Goal: Transaction & Acquisition: Purchase product/service

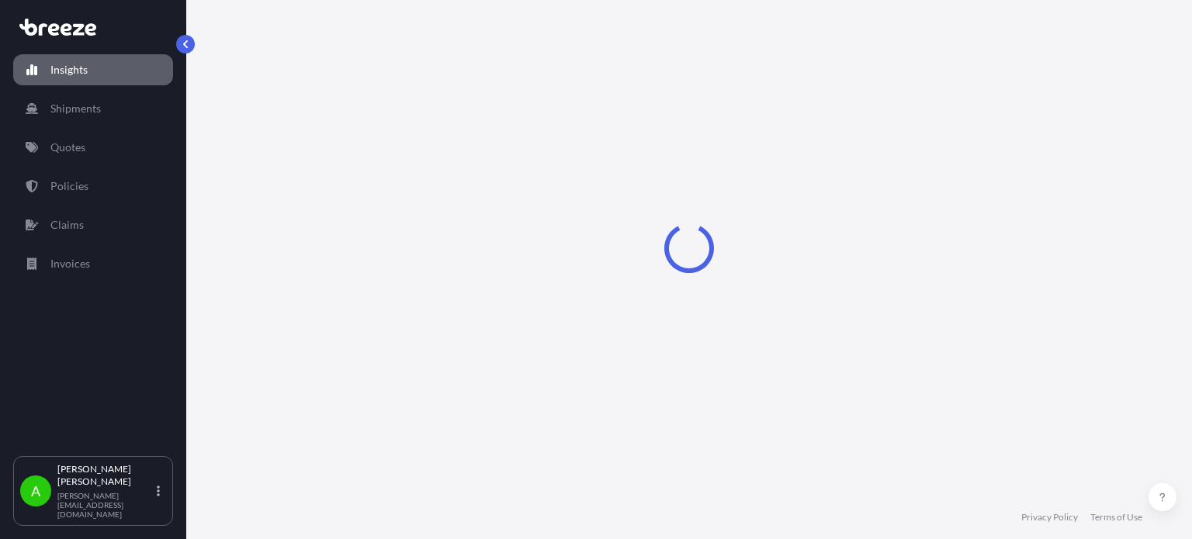
select select "2025"
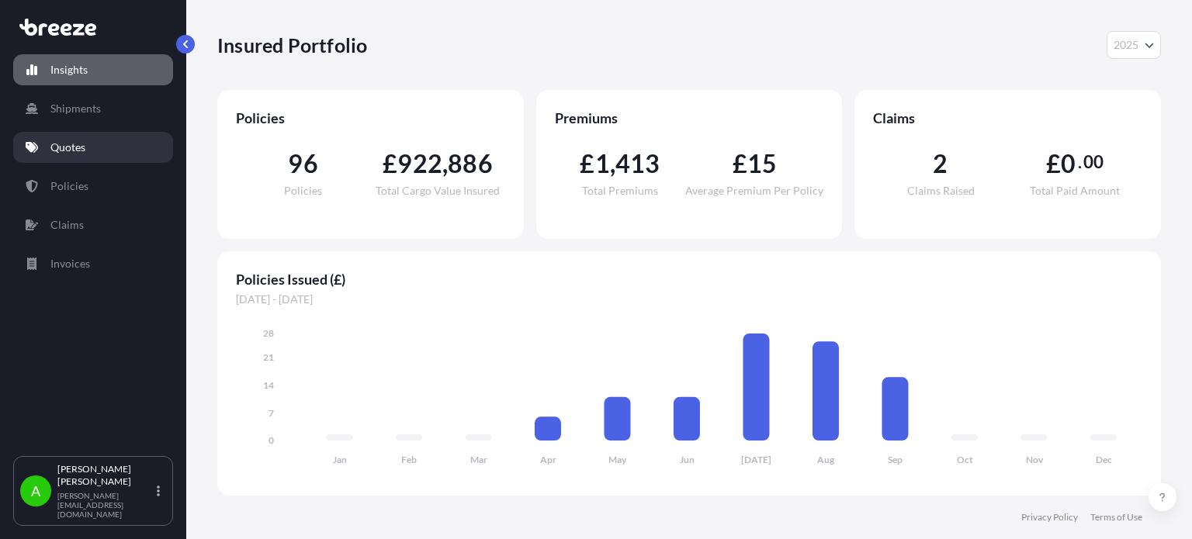
click at [94, 139] on link "Quotes" at bounding box center [93, 147] width 160 height 31
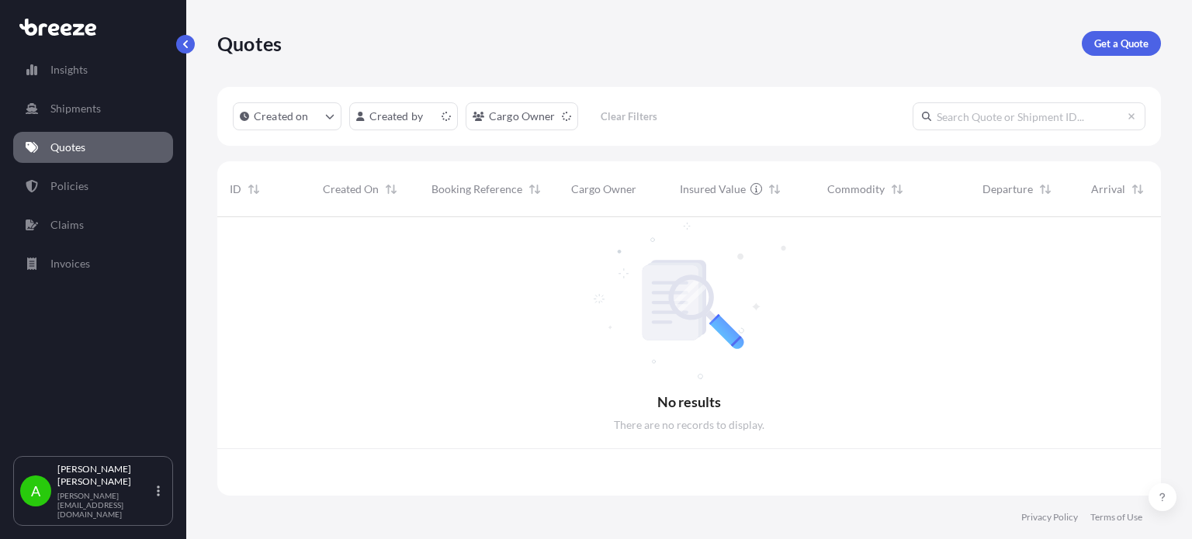
scroll to position [275, 931]
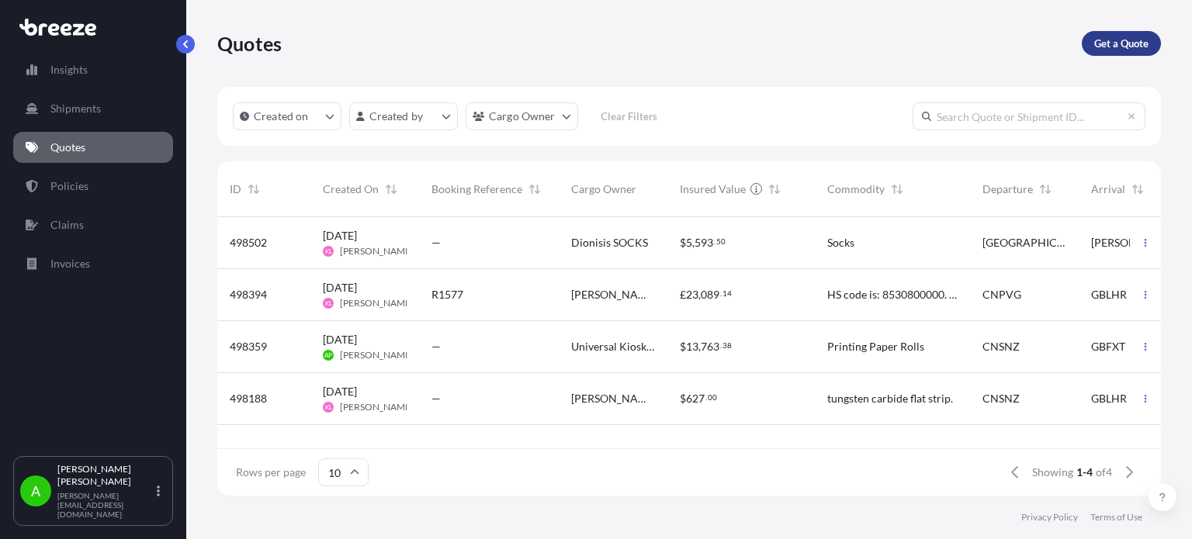
click at [1121, 43] on p "Get a Quote" at bounding box center [1121, 44] width 54 height 16
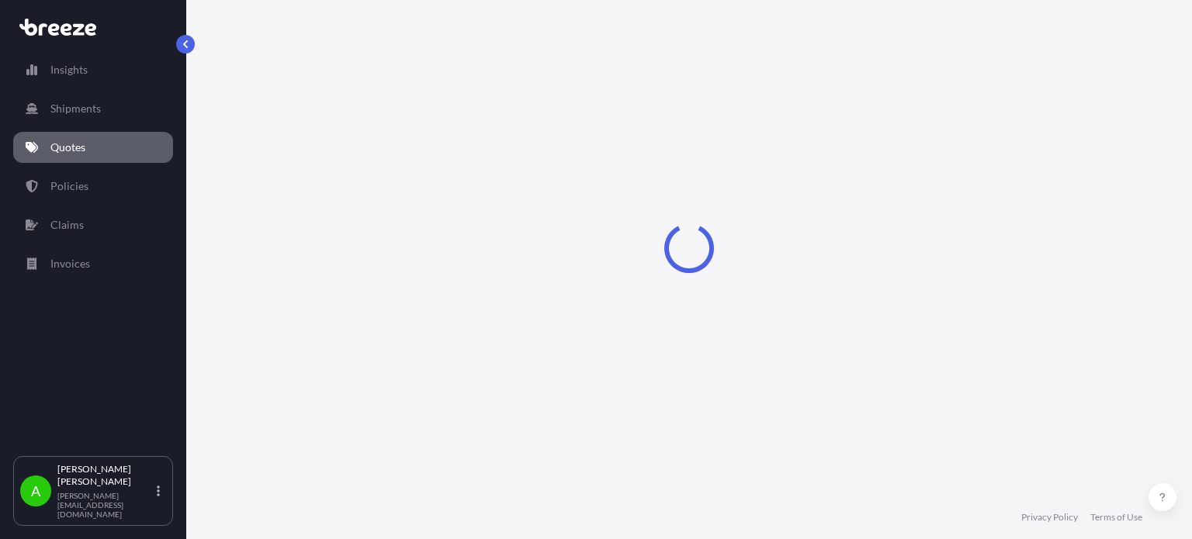
scroll to position [25, 0]
select select "Sea"
select select "1"
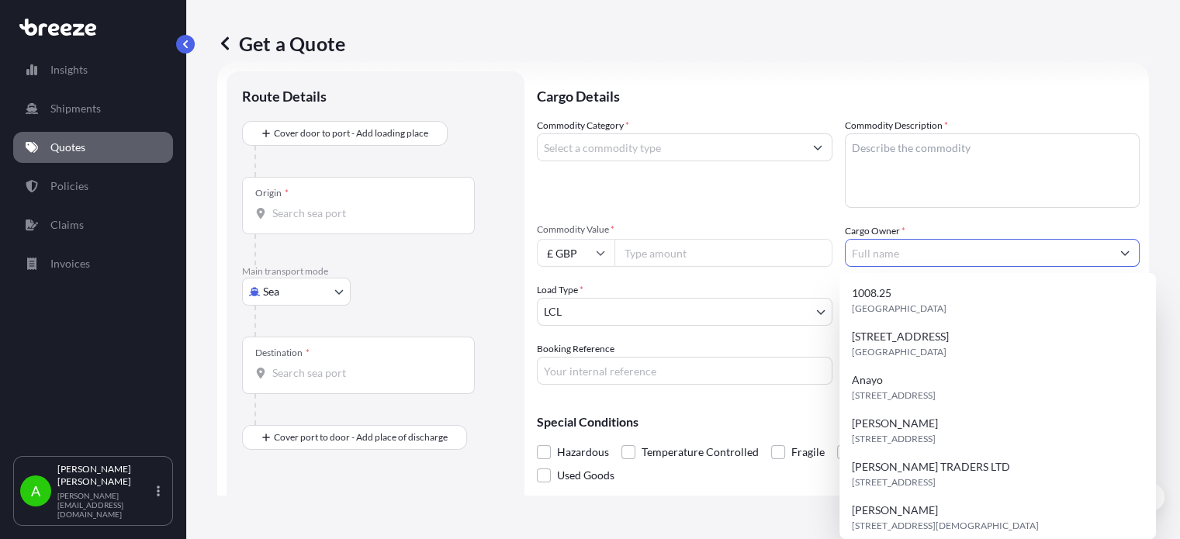
click at [882, 258] on input "Cargo Owner *" at bounding box center [979, 253] width 266 height 28
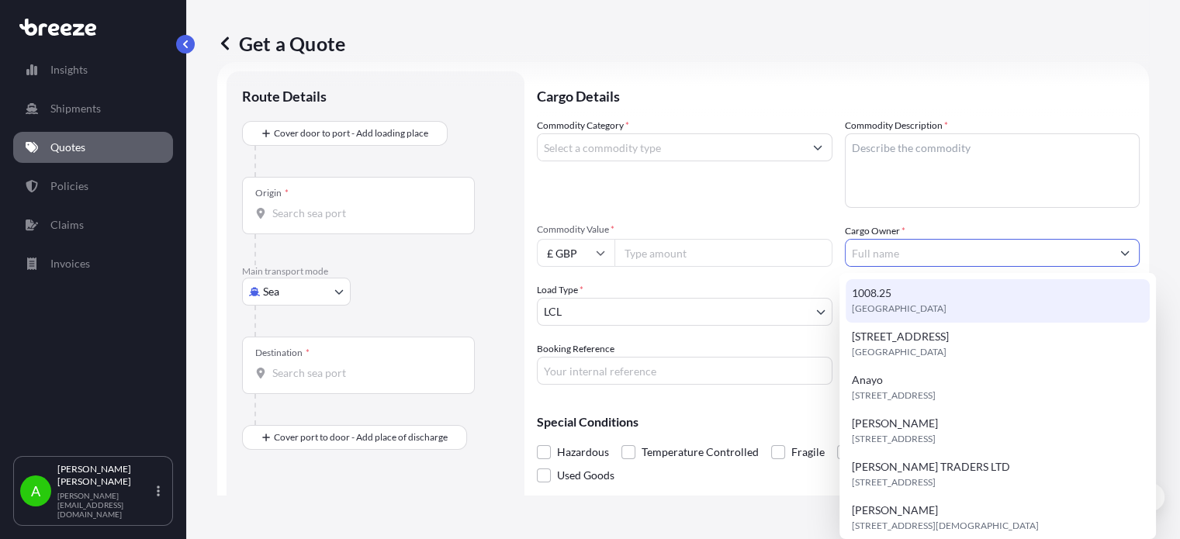
click at [869, 254] on input "Cargo Owner *" at bounding box center [979, 253] width 266 height 28
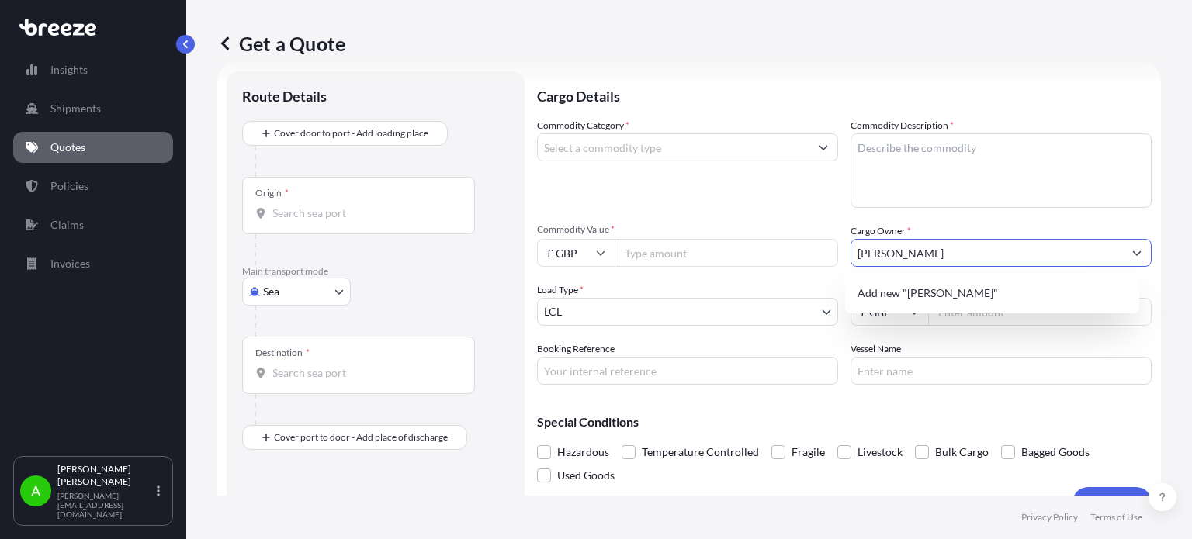
type input "[PERSON_NAME]"
click at [704, 205] on div "Commodity Category *" at bounding box center [687, 163] width 301 height 90
click at [952, 316] on input "Freight Cost" at bounding box center [1039, 312] width 223 height 28
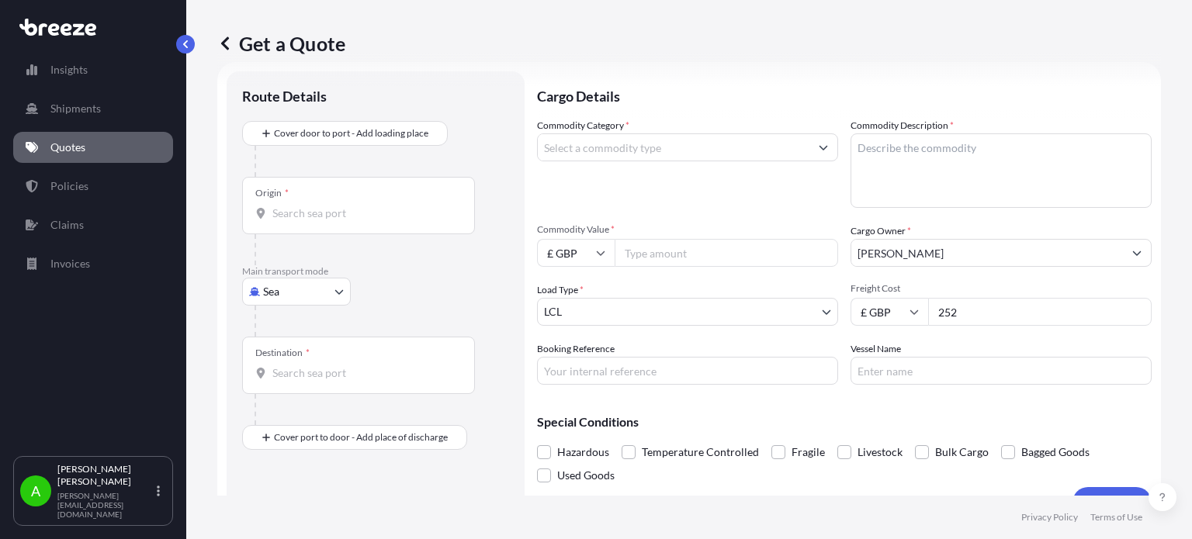
type input "252"
click at [767, 208] on div "Commodity Category * Commodity Description * Commodity Value * £ GBP Cargo Owne…" at bounding box center [844, 251] width 615 height 267
click at [618, 371] on input "Booking Reference" at bounding box center [687, 371] width 301 height 28
type input "PRU-95131"
click at [595, 199] on div "Commodity Category *" at bounding box center [687, 163] width 301 height 90
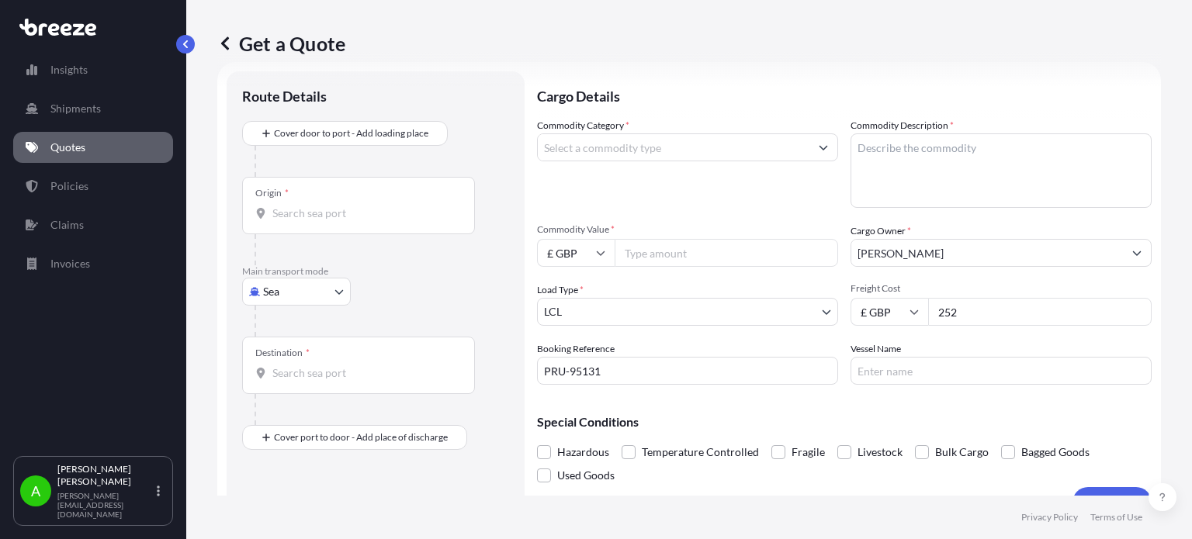
click at [684, 253] on input "Commodity Value *" at bounding box center [726, 253] width 223 height 28
type input "300"
click at [698, 210] on div "Commodity Category * Commodity Description * Commodity Value * £ GBP 300 Cargo …" at bounding box center [844, 251] width 615 height 267
click at [672, 160] on input "Commodity Category *" at bounding box center [674, 147] width 272 height 28
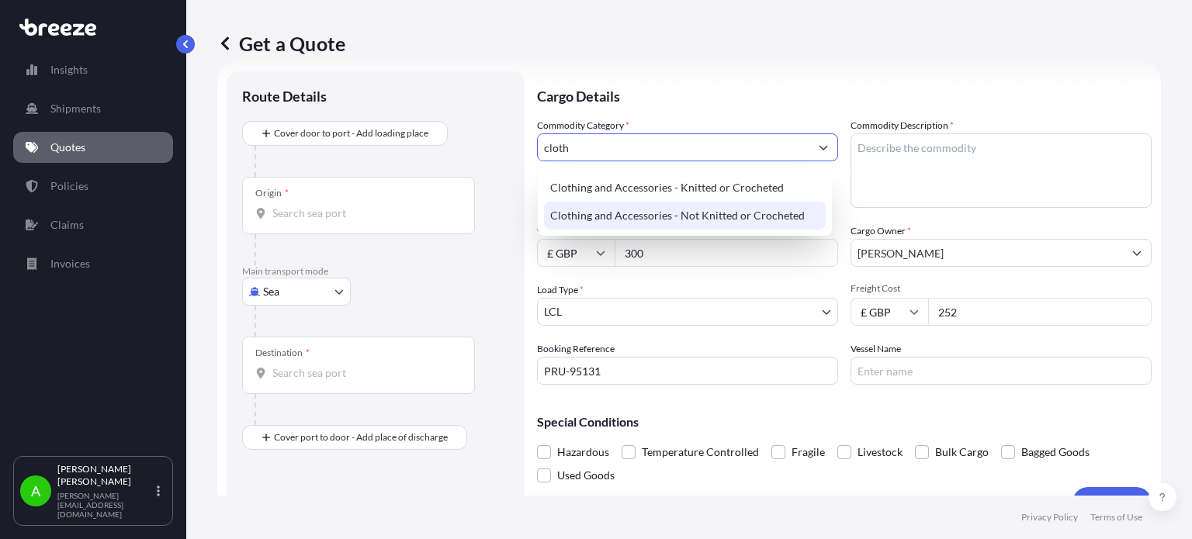
click at [689, 226] on div "Clothing and Accessories - Not Knitted or Crocheted" at bounding box center [685, 216] width 282 height 28
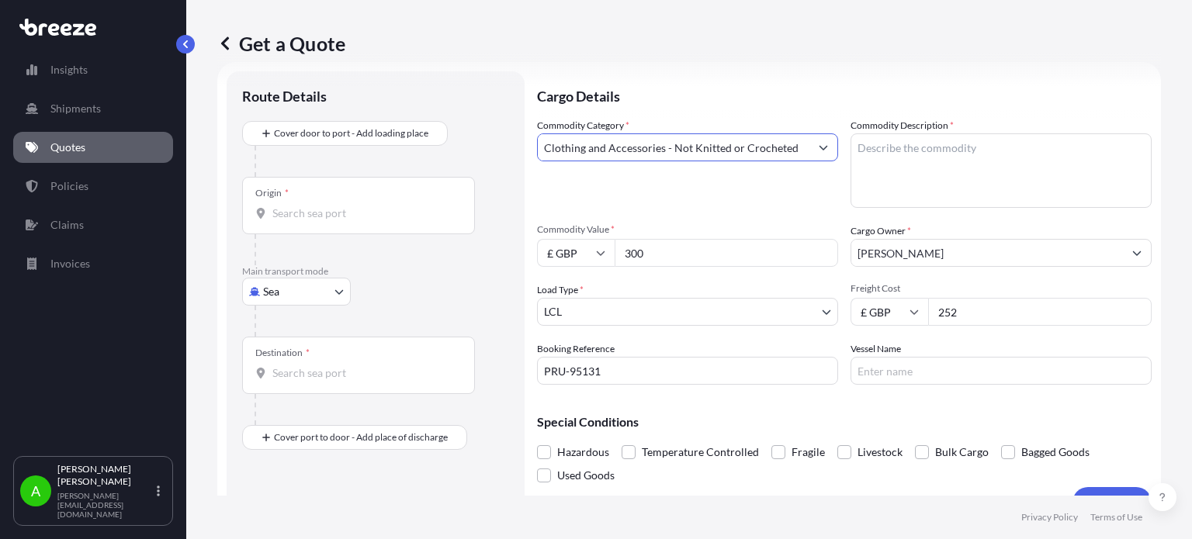
type input "Clothing and Accessories - Not Knitted or Crocheted"
click at [898, 154] on textarea "Commodity Description *" at bounding box center [1001, 170] width 301 height 74
type textarea "Clothes and shoes"
click at [719, 77] on div "Get a Quote" at bounding box center [689, 43] width 944 height 87
click at [307, 294] on body "Insights Shipments Quotes Policies Claims Invoices A [PERSON_NAME] [PERSON_NAME…" at bounding box center [596, 269] width 1192 height 539
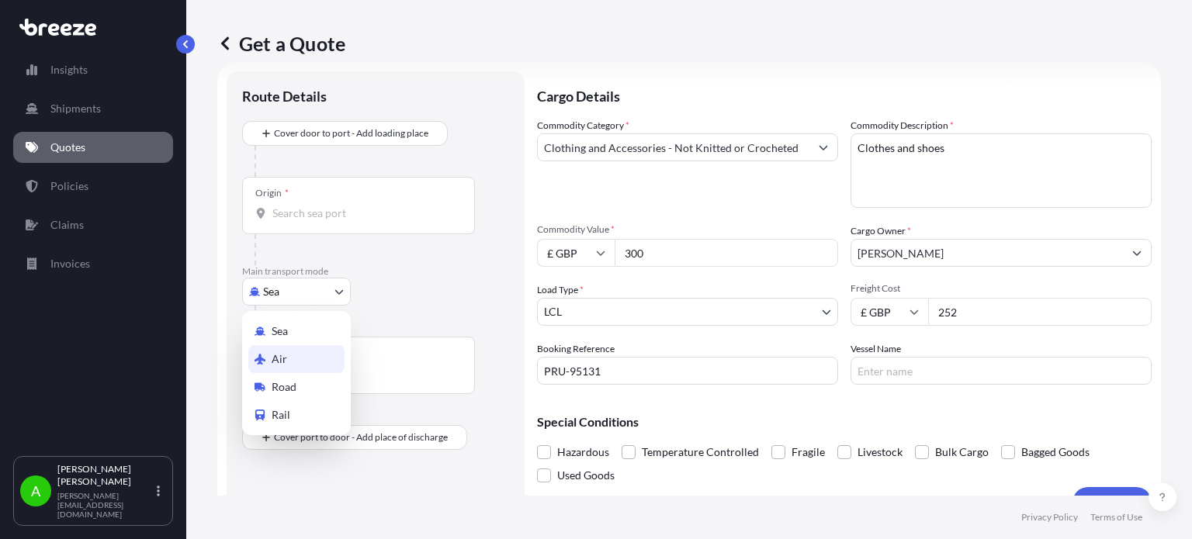
click at [290, 360] on div "Air" at bounding box center [296, 359] width 96 height 28
select select "Air"
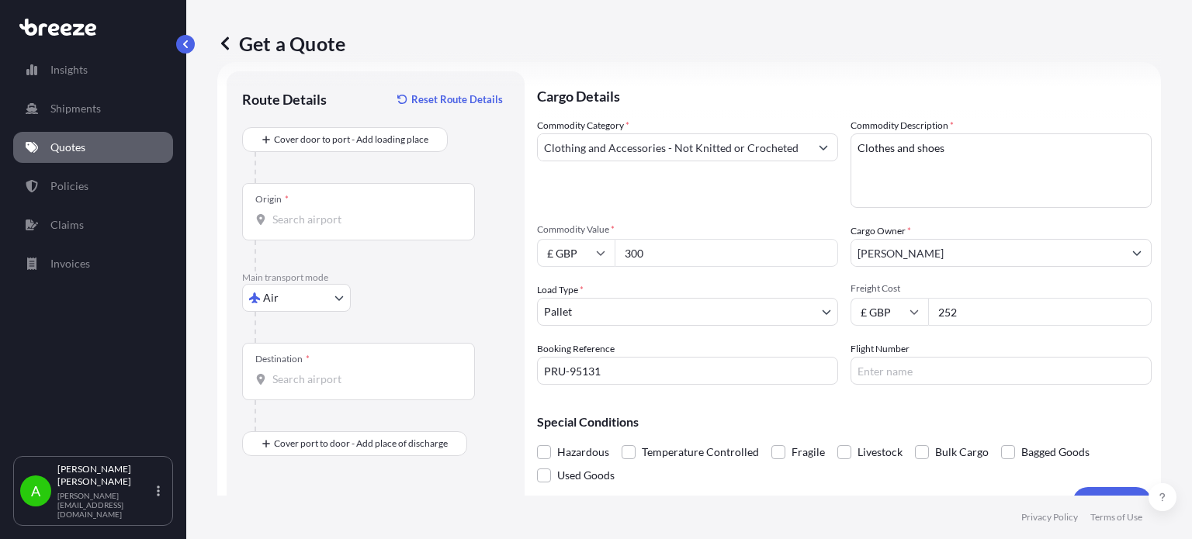
click at [415, 297] on div "Air Sea Air Road Rail" at bounding box center [375, 298] width 267 height 28
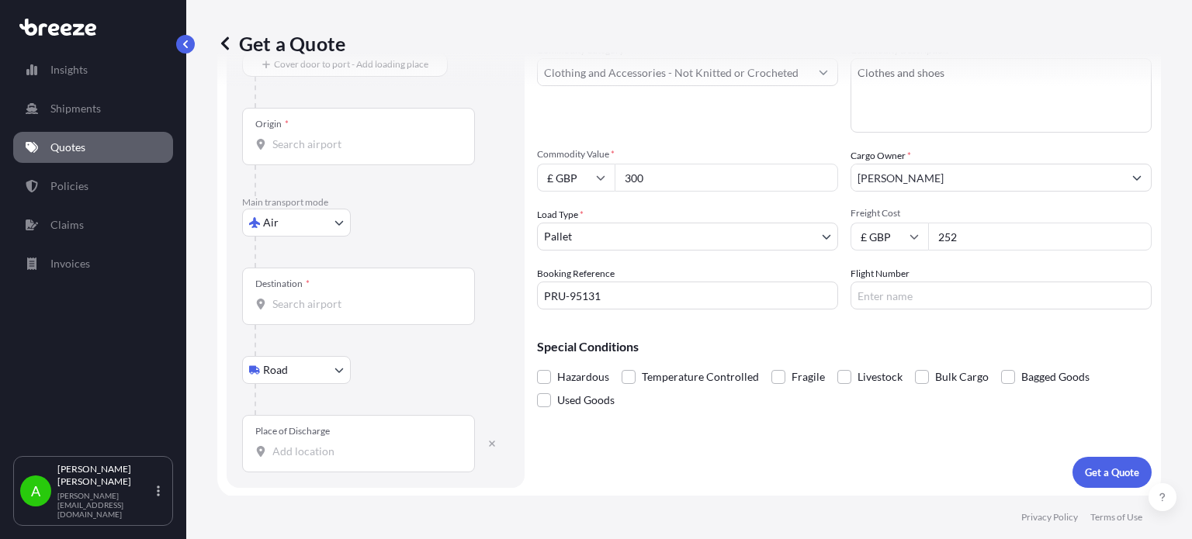
click at [303, 451] on input "Place of Discharge" at bounding box center [363, 452] width 183 height 16
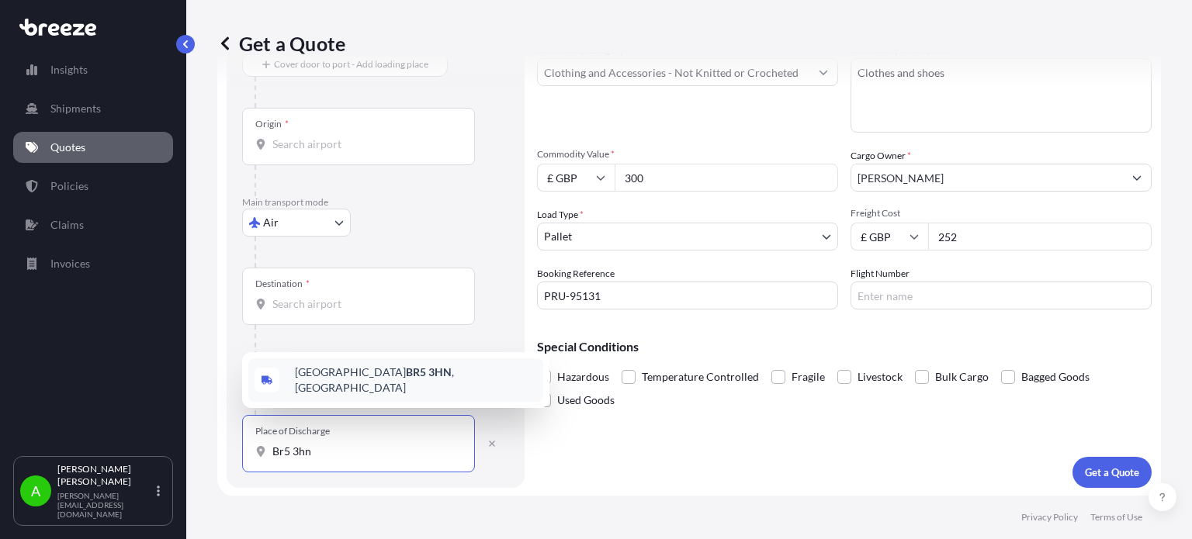
click at [368, 375] on span "[STREET_ADDRESS]" at bounding box center [416, 380] width 242 height 31
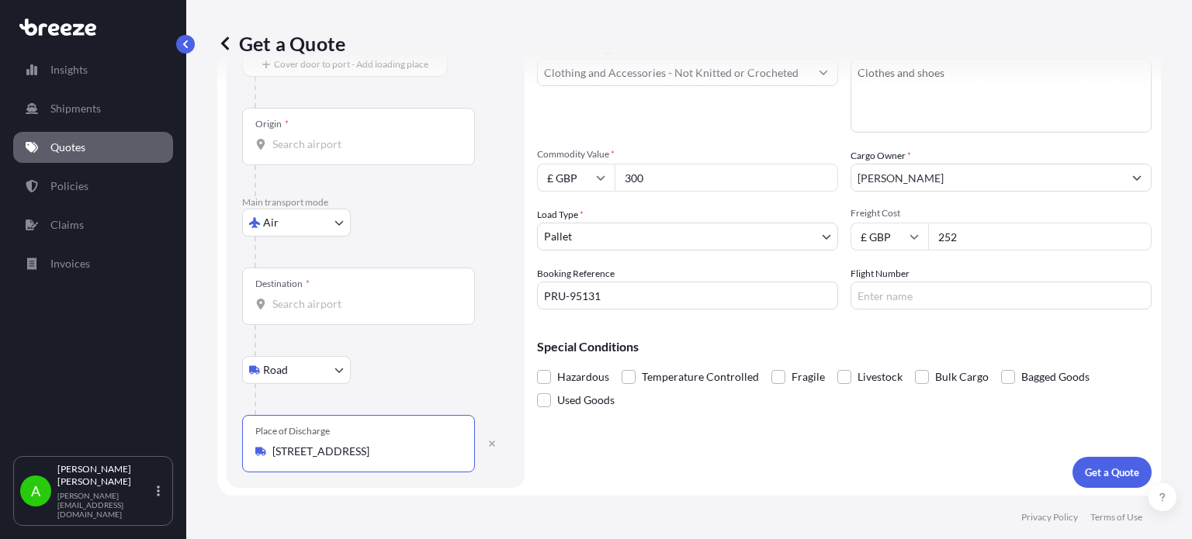
type input "[STREET_ADDRESS]"
click at [380, 308] on input "Destination *" at bounding box center [363, 304] width 183 height 16
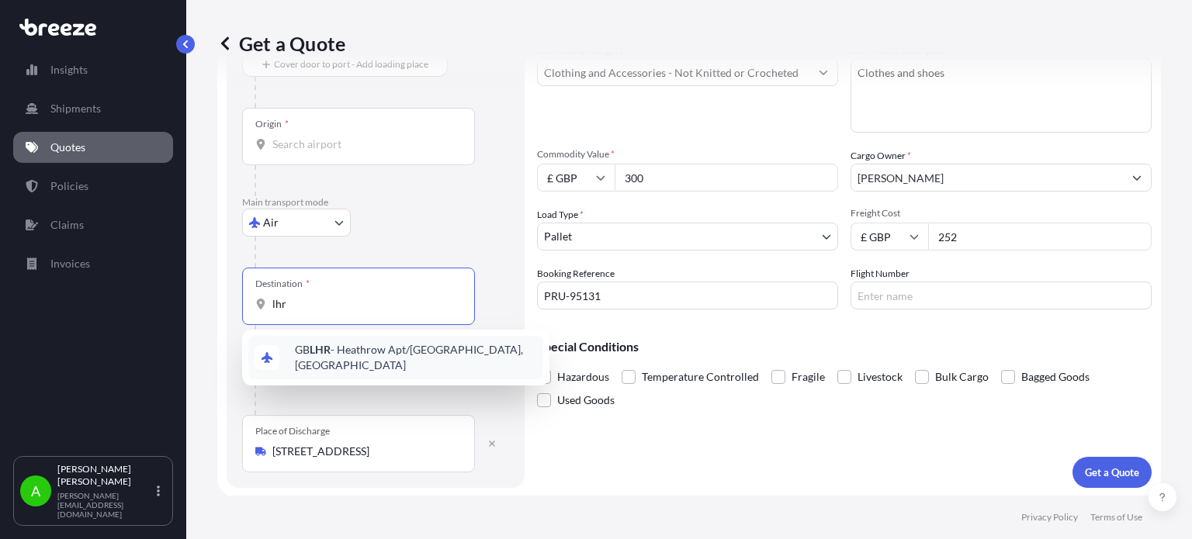
click at [379, 360] on span "GB LHR - Heathrow Apt/[GEOGRAPHIC_DATA], [GEOGRAPHIC_DATA]" at bounding box center [416, 357] width 242 height 31
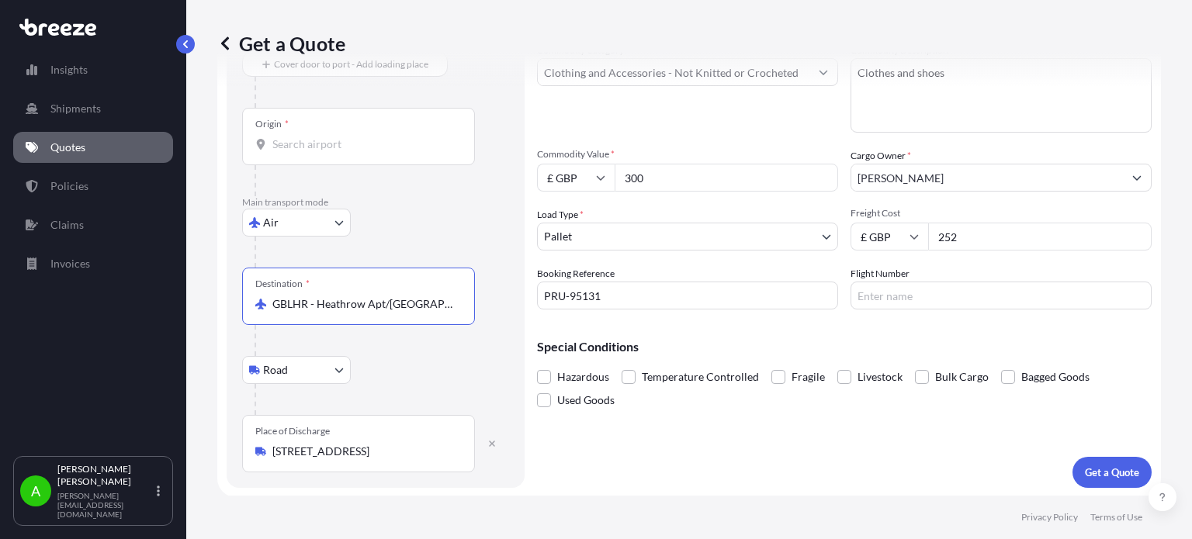
type input "GBLHR - Heathrow Apt/[GEOGRAPHIC_DATA], [GEOGRAPHIC_DATA]"
click at [289, 138] on input "Origin *" at bounding box center [363, 145] width 183 height 16
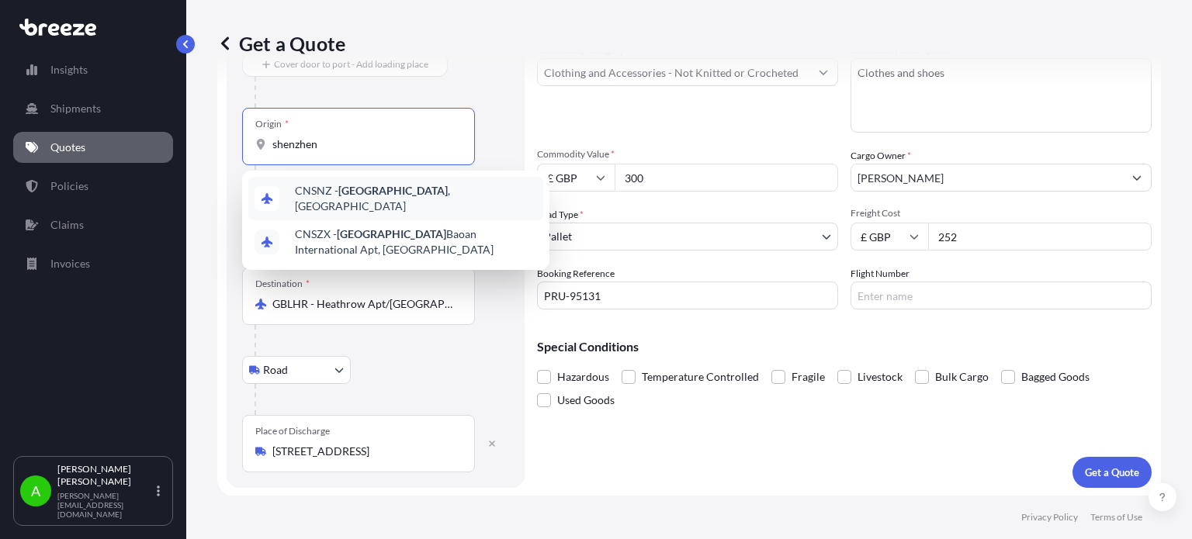
click at [412, 196] on span "CNSNZ - [GEOGRAPHIC_DATA] , [GEOGRAPHIC_DATA]" at bounding box center [416, 198] width 242 height 31
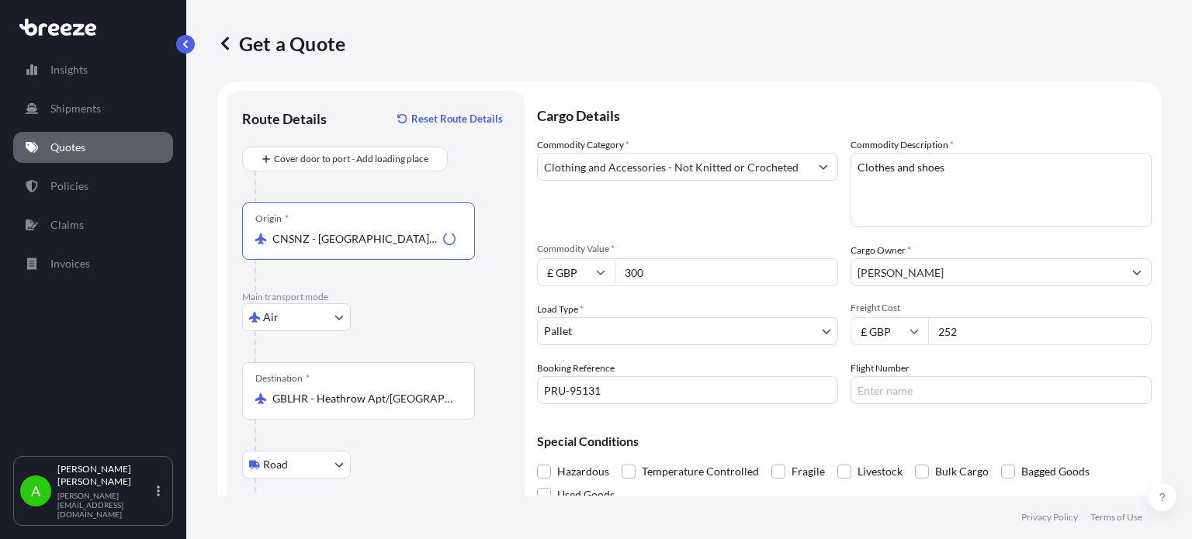
scroll to position [0, 0]
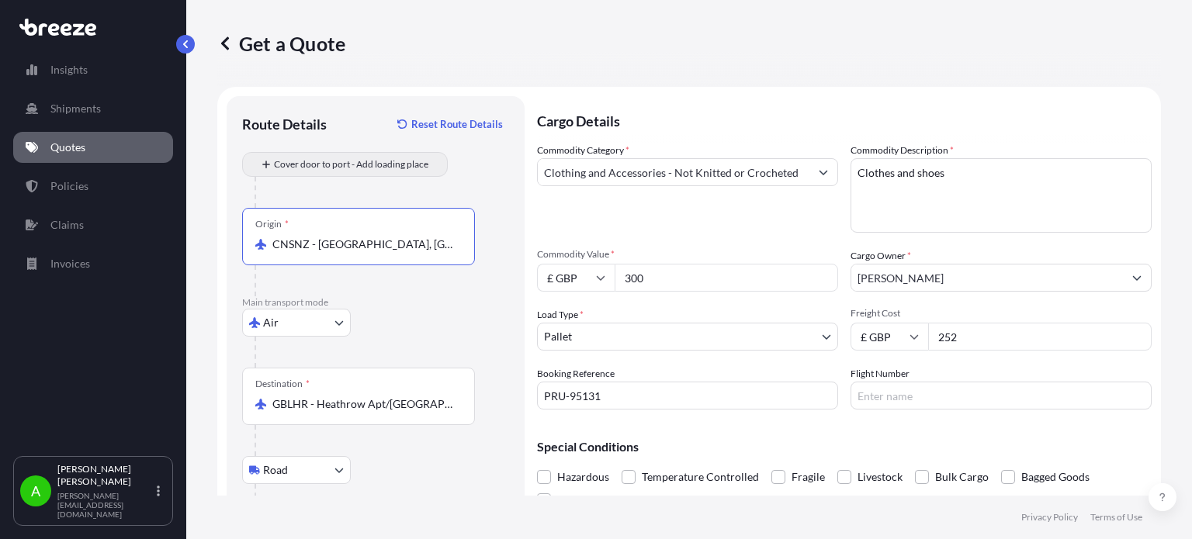
type input "CNSNZ - [GEOGRAPHIC_DATA], [GEOGRAPHIC_DATA]"
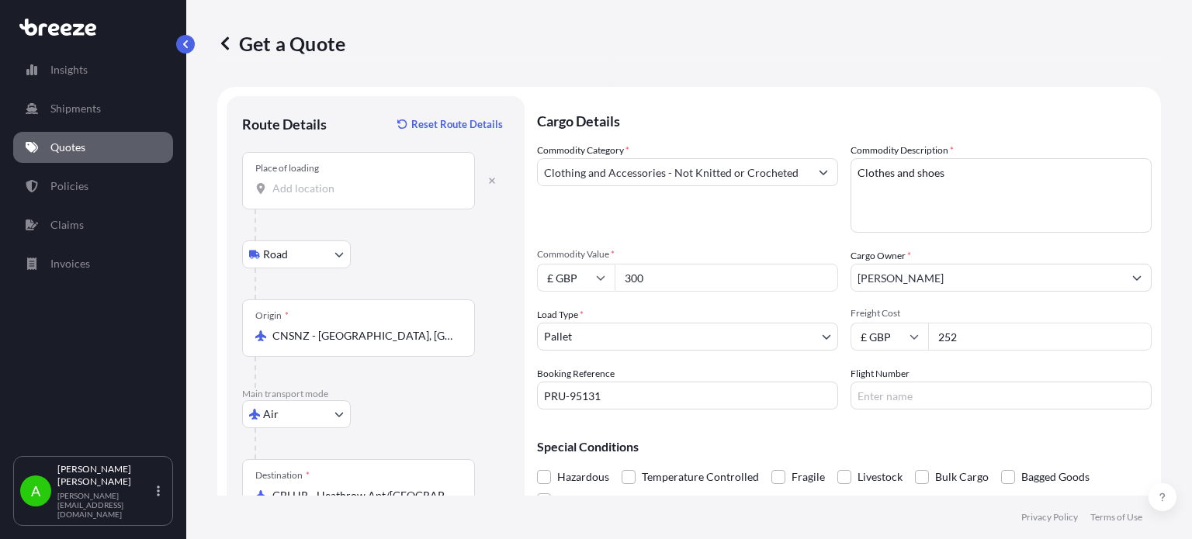
click at [307, 198] on div "Place of loading" at bounding box center [358, 180] width 233 height 57
click at [307, 196] on input "Place of loading" at bounding box center [363, 189] width 183 height 16
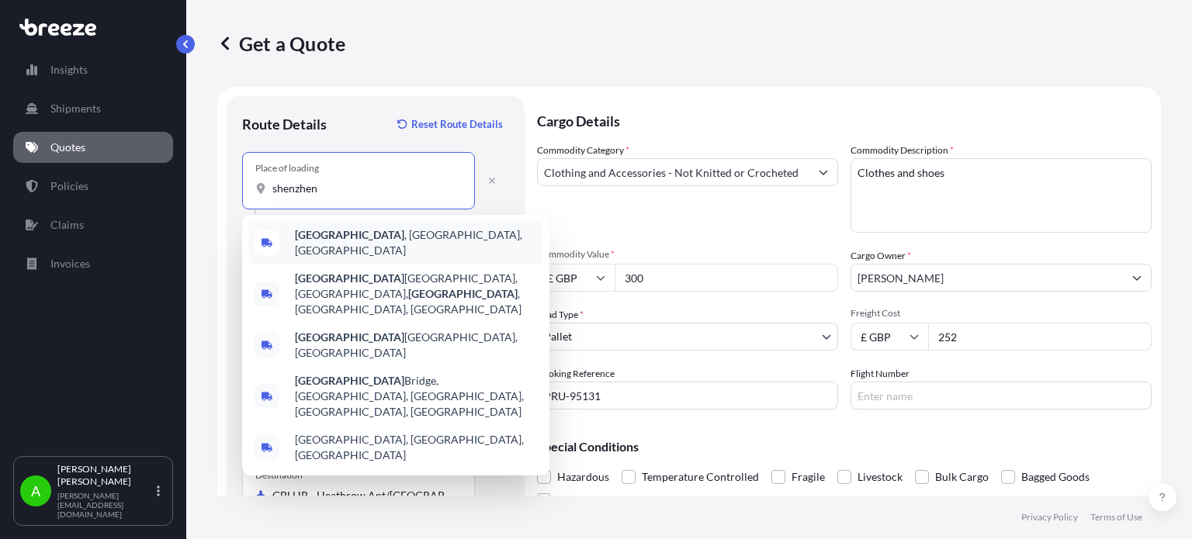
click at [345, 243] on span "[GEOGRAPHIC_DATA] , [GEOGRAPHIC_DATA], [GEOGRAPHIC_DATA]" at bounding box center [416, 242] width 242 height 31
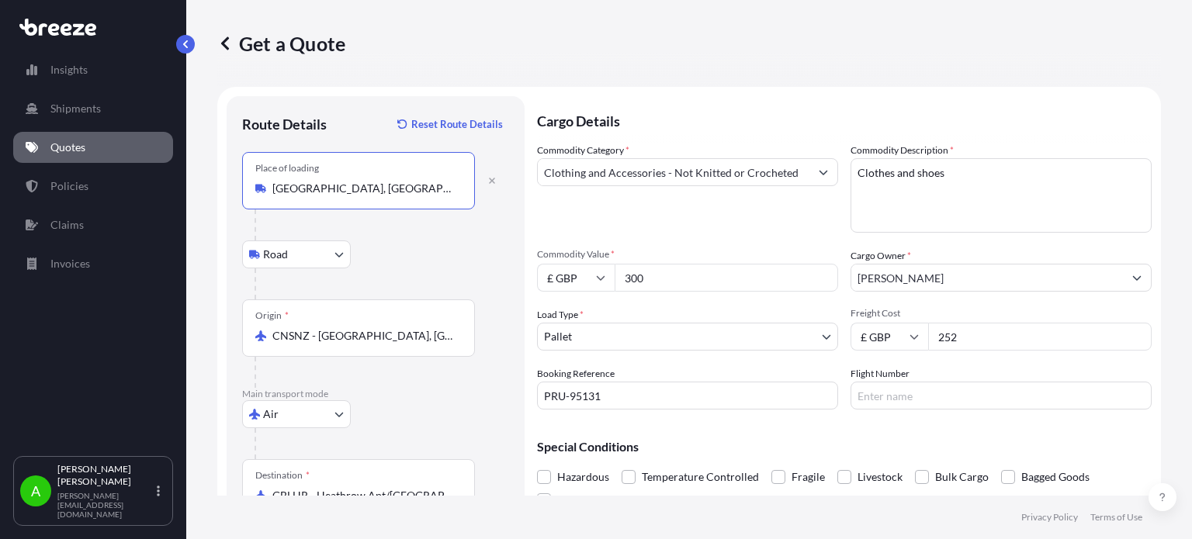
type input "[GEOGRAPHIC_DATA], [GEOGRAPHIC_DATA], [GEOGRAPHIC_DATA]"
click at [420, 244] on div "Road Road Rail" at bounding box center [375, 255] width 267 height 28
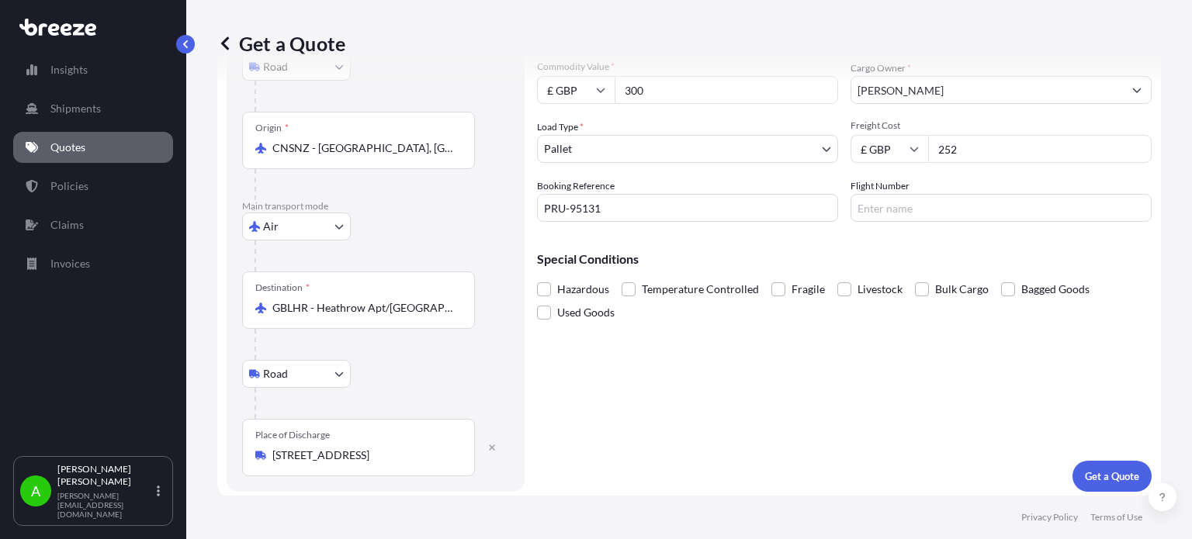
scroll to position [192, 0]
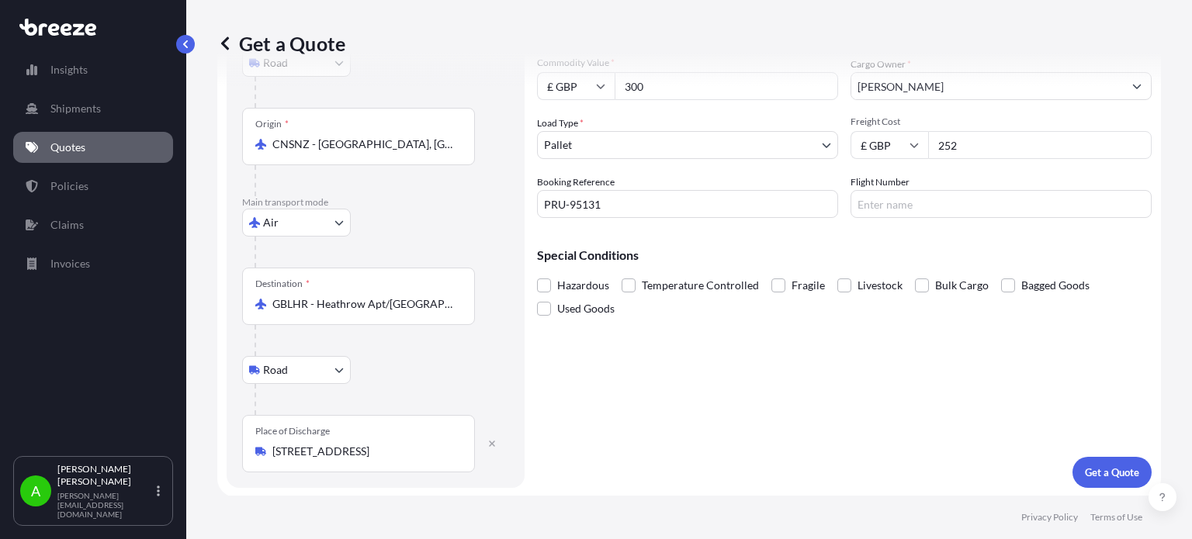
click at [774, 142] on body "Insights Shipments Quotes Policies Claims Invoices A [PERSON_NAME] [PERSON_NAME…" at bounding box center [596, 269] width 1192 height 539
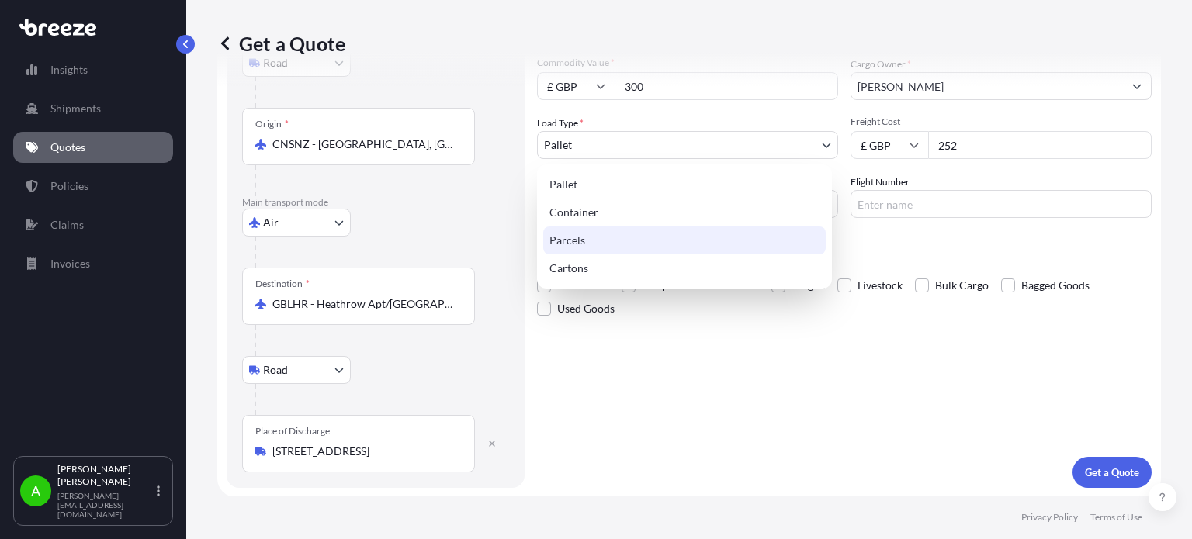
click at [612, 243] on div "Parcels" at bounding box center [684, 241] width 282 height 28
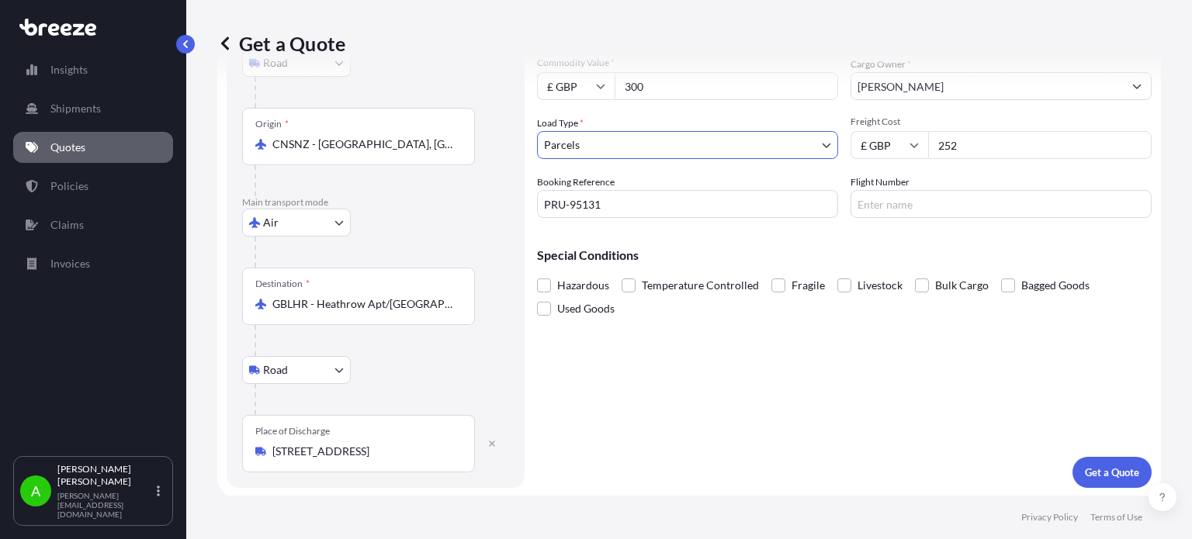
click at [781, 140] on body "Insights Shipments Quotes Policies Claims Invoices A [PERSON_NAME] [PERSON_NAME…" at bounding box center [596, 269] width 1192 height 539
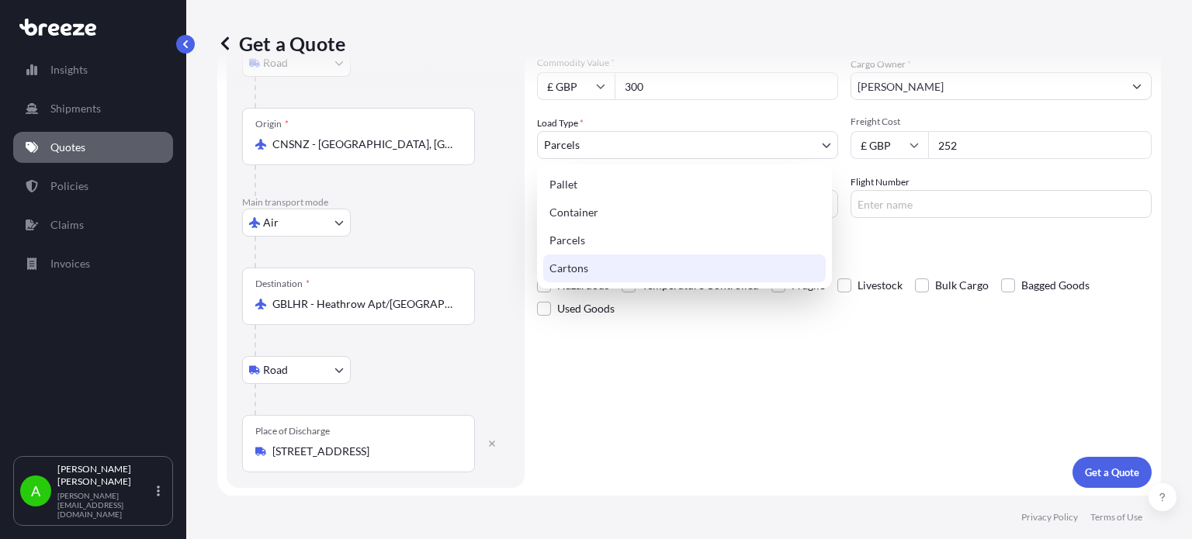
click at [627, 280] on div "Cartons" at bounding box center [684, 269] width 282 height 28
select select "4"
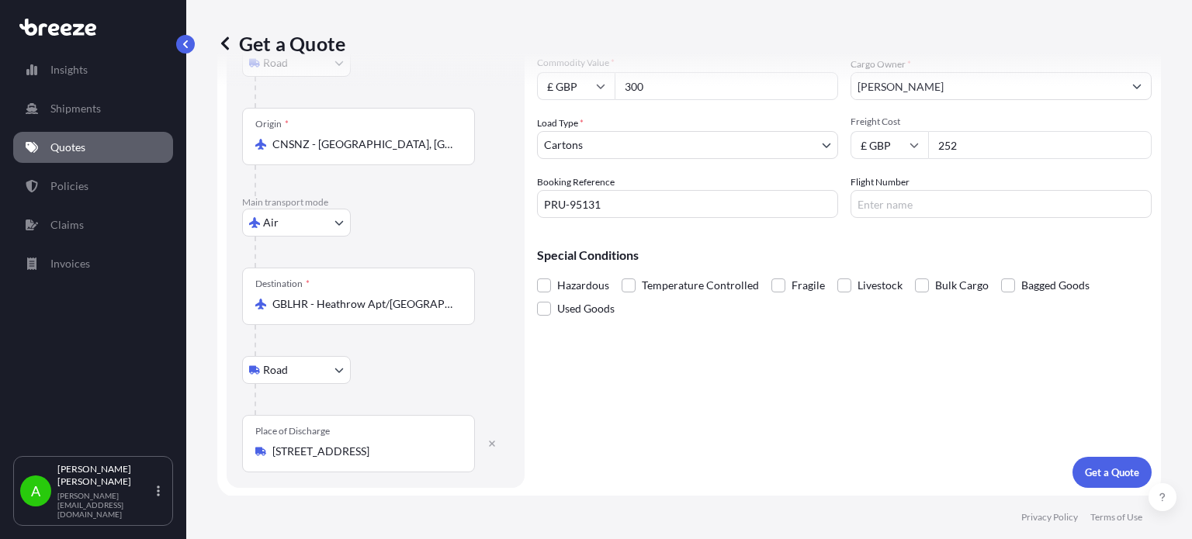
click at [761, 363] on div "Cargo Details Commodity Category * Clothing and Accessories - Not Knitted or Cr…" at bounding box center [844, 197] width 615 height 584
click at [1099, 476] on p "Get a Quote" at bounding box center [1112, 473] width 54 height 16
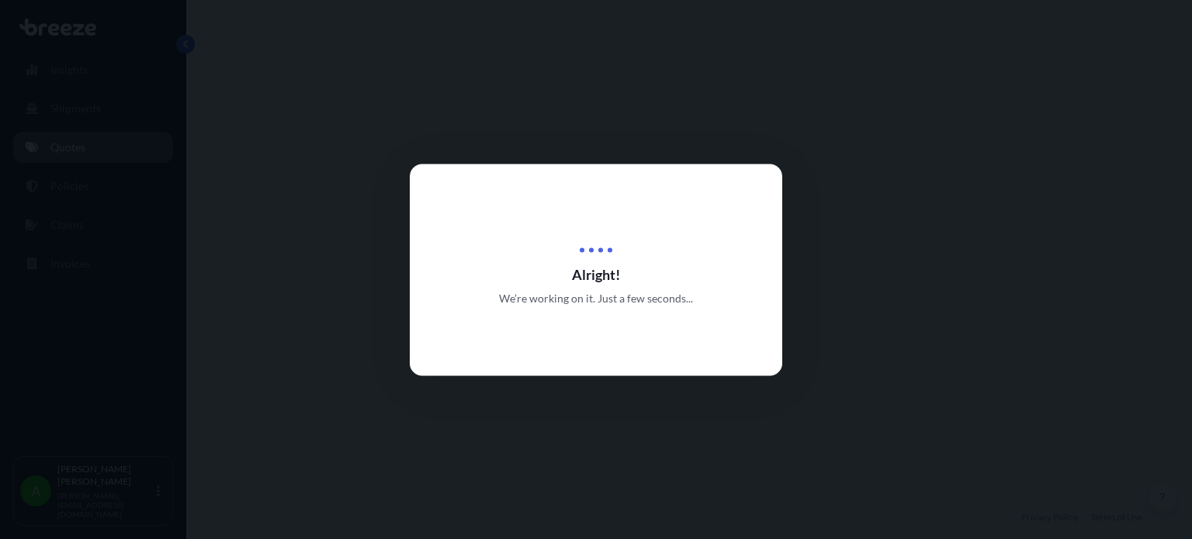
select select "Road"
select select "Air"
select select "Road"
select select "4"
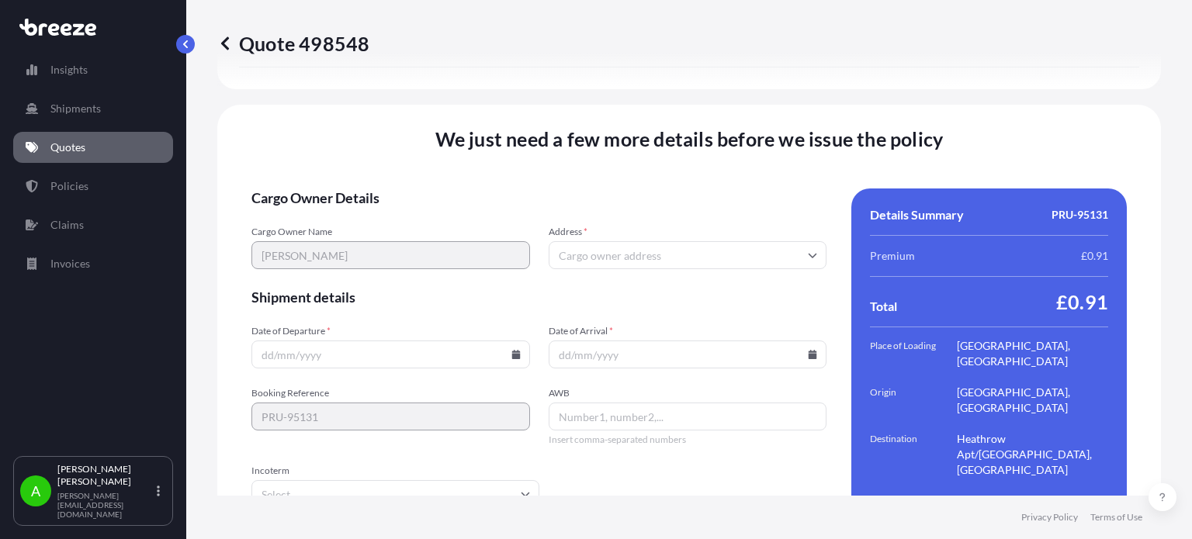
scroll to position [2193, 0]
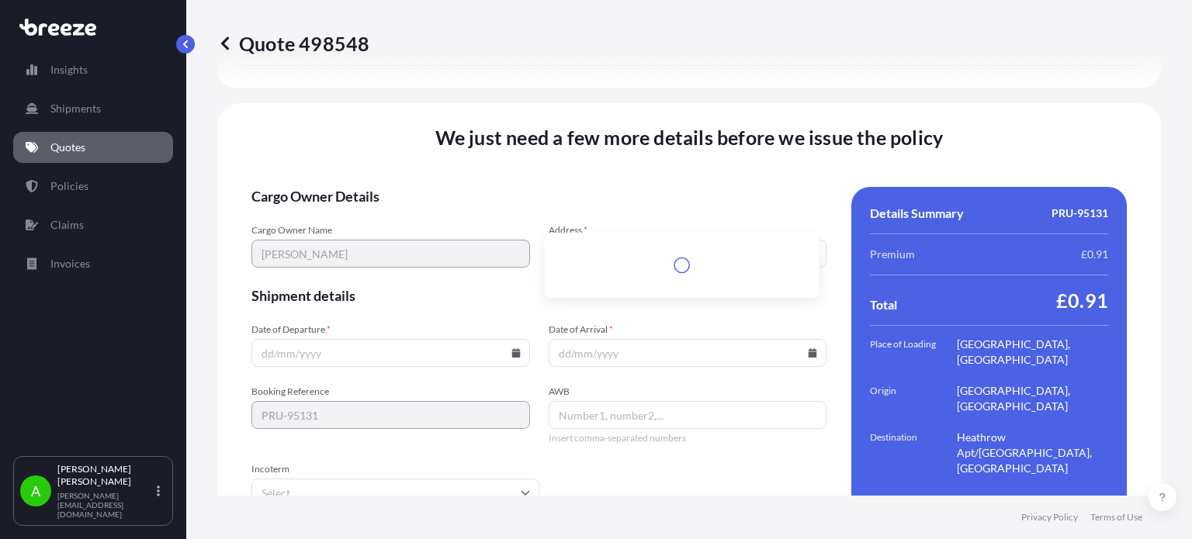
click at [615, 240] on input "Address *" at bounding box center [688, 254] width 279 height 28
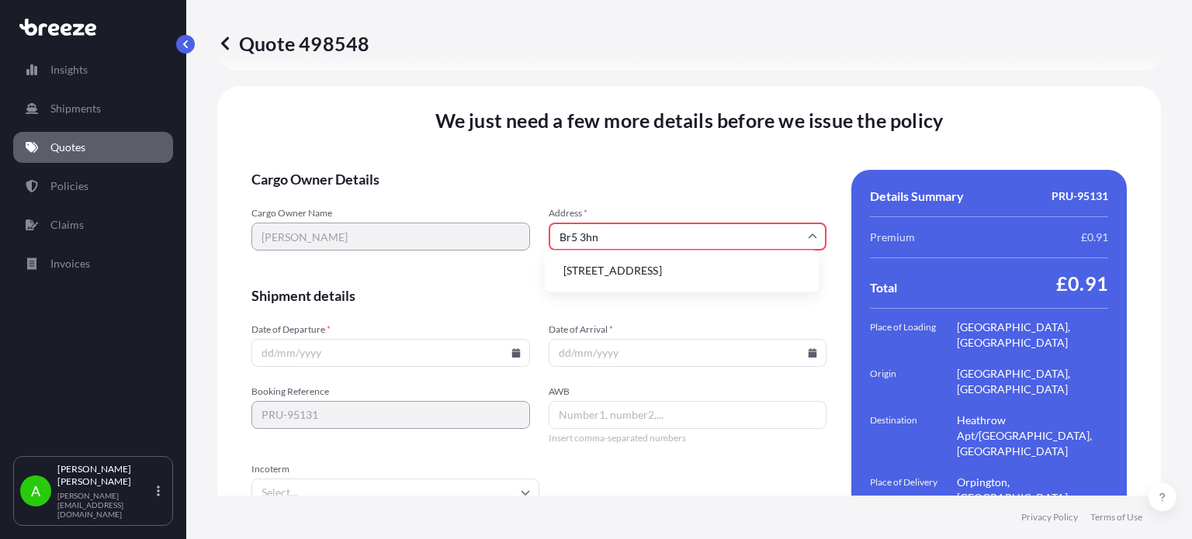
click at [630, 282] on li "[STREET_ADDRESS]" at bounding box center [682, 270] width 262 height 29
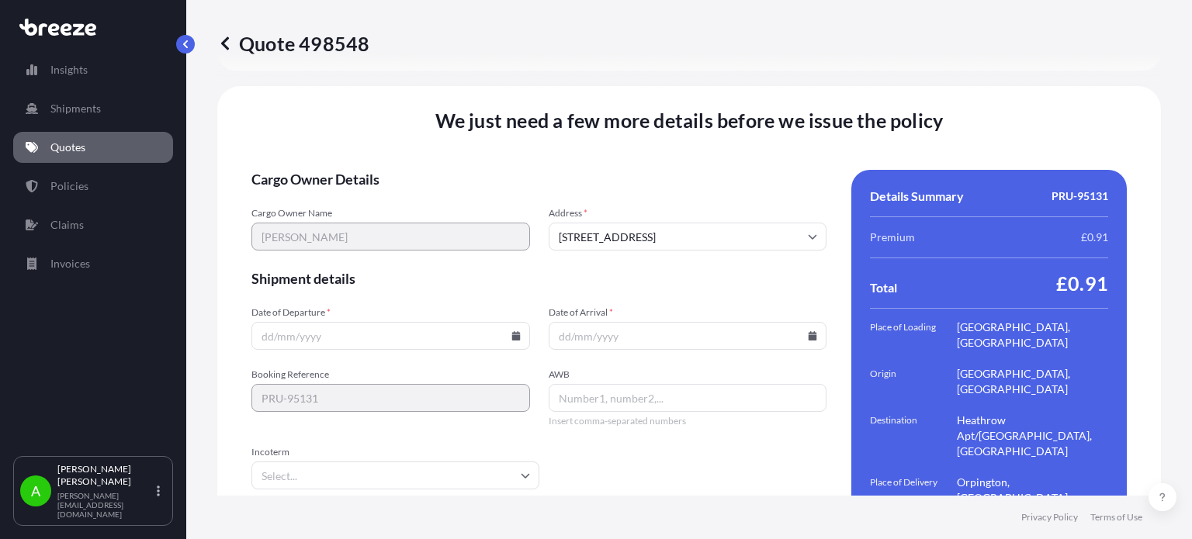
type input "[STREET_ADDRESS]"
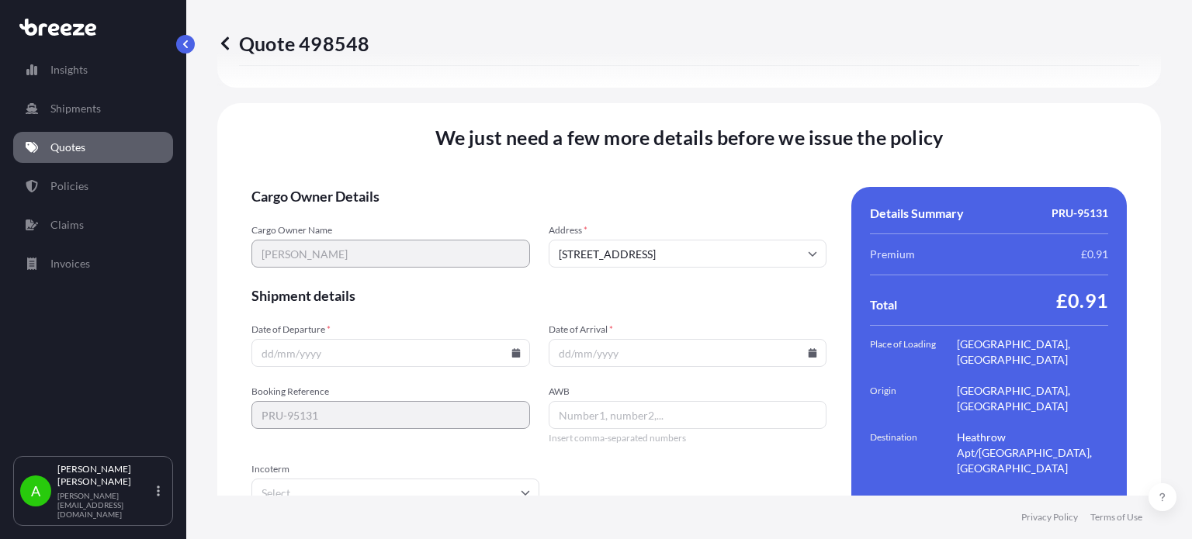
click at [516, 339] on input "Date of Departure *" at bounding box center [390, 353] width 279 height 28
click at [512, 348] on icon at bounding box center [515, 352] width 9 height 9
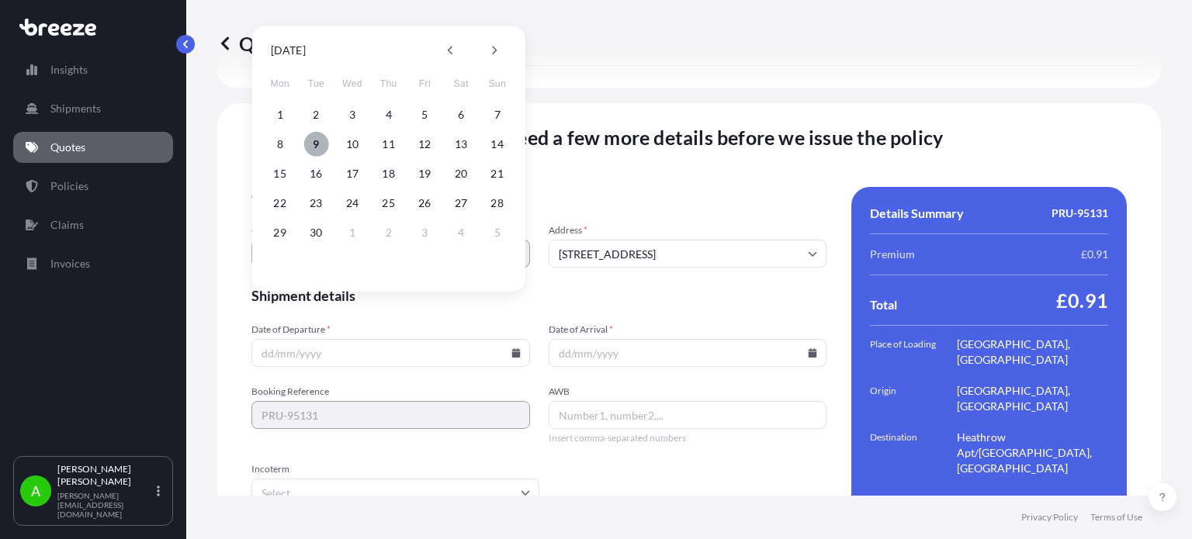
click at [322, 144] on button "9" at bounding box center [315, 144] width 25 height 25
type input "[DATE]"
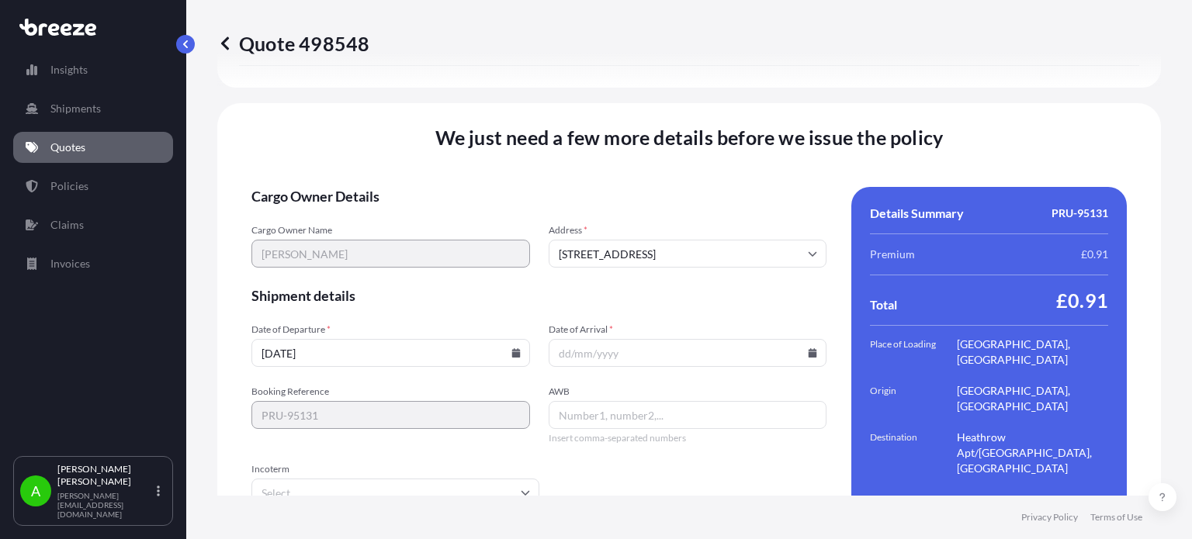
click at [809, 348] on icon at bounding box center [813, 352] width 9 height 9
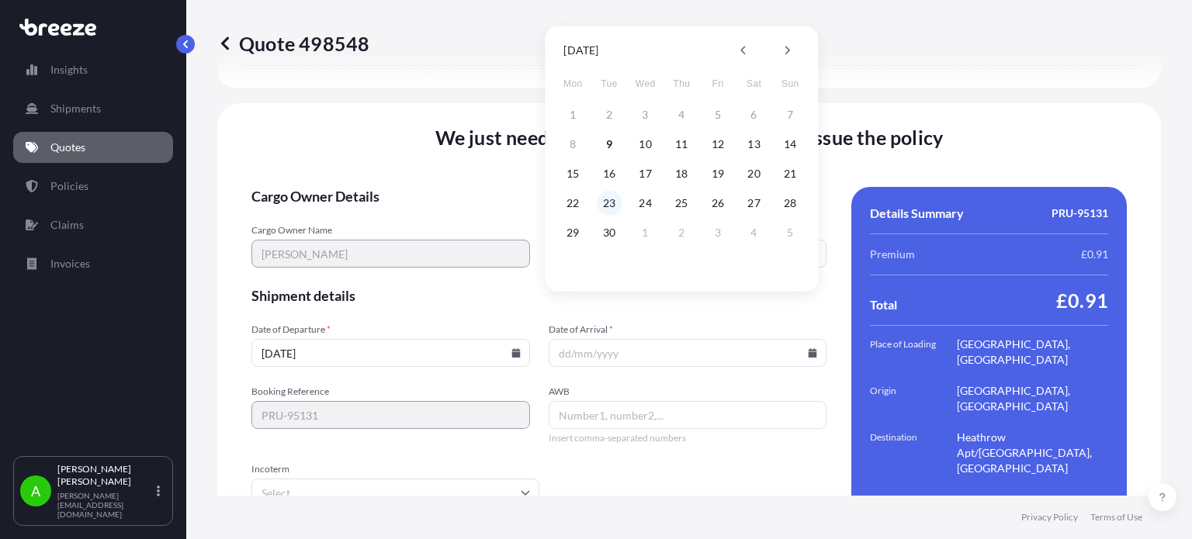
click at [612, 201] on button "23" at bounding box center [609, 203] width 25 height 25
type input "[DATE]"
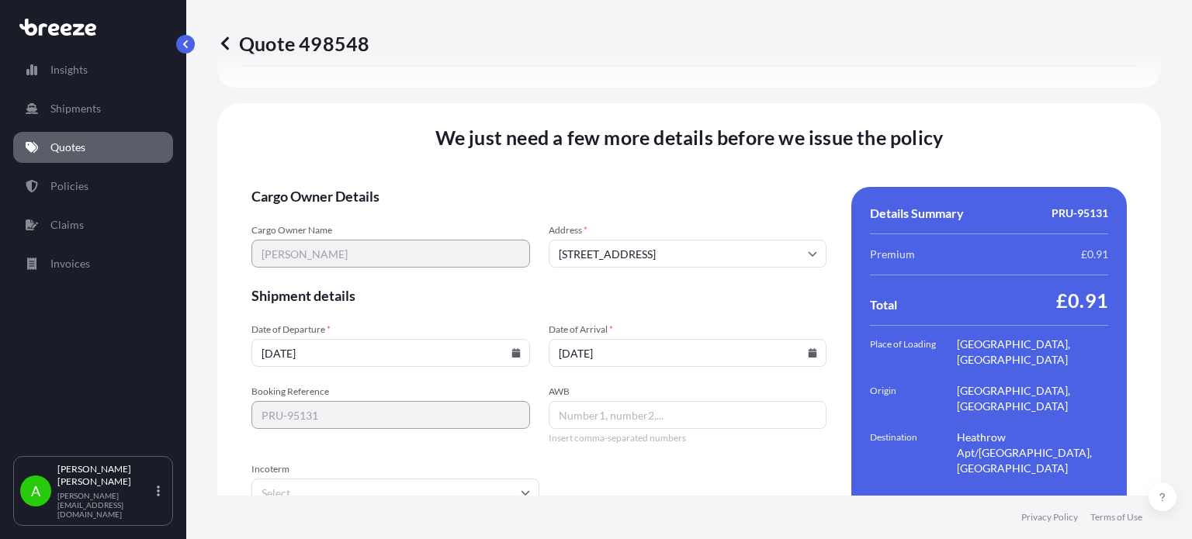
click at [629, 286] on span "Shipment details" at bounding box center [538, 295] width 575 height 19
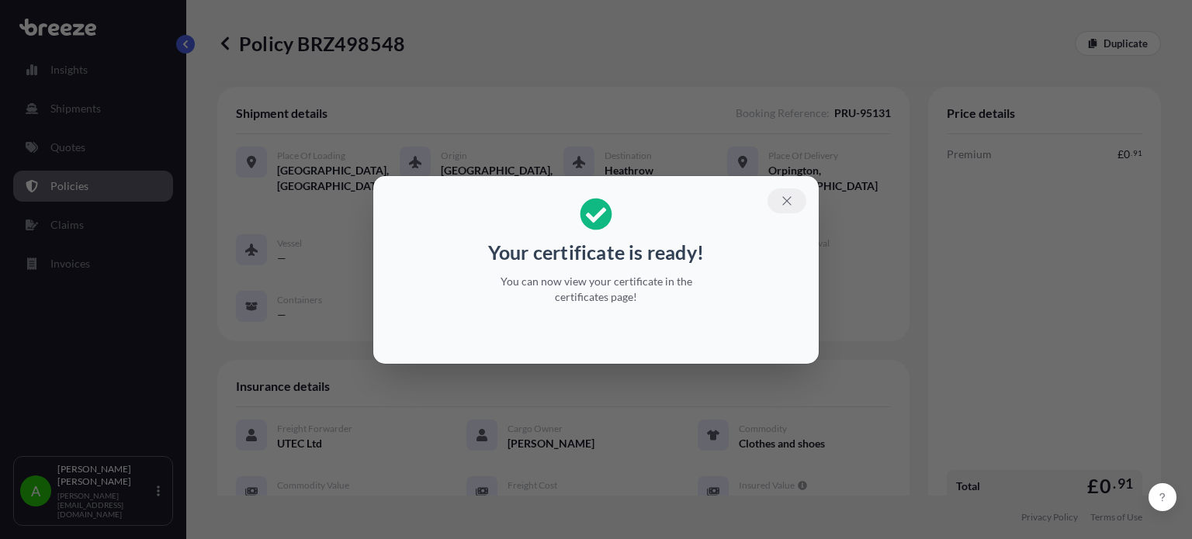
click at [792, 201] on icon "button" at bounding box center [787, 201] width 14 height 14
